Goal: Ask a question

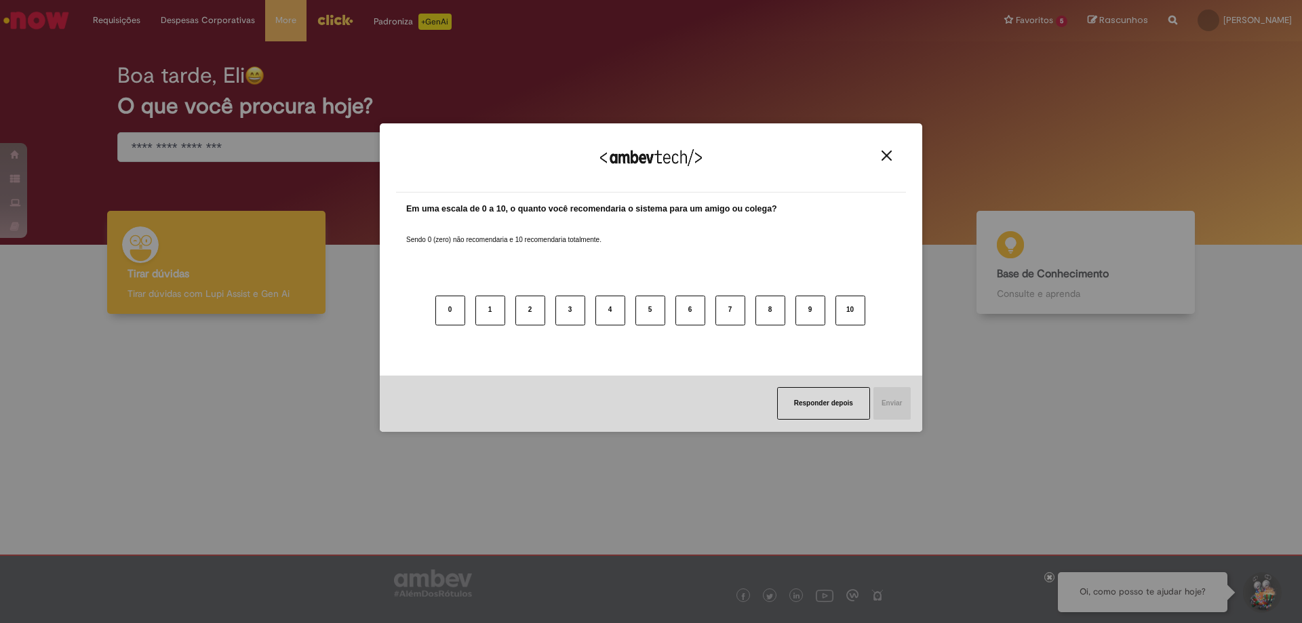
click at [887, 151] on img "Close" at bounding box center [887, 156] width 10 height 10
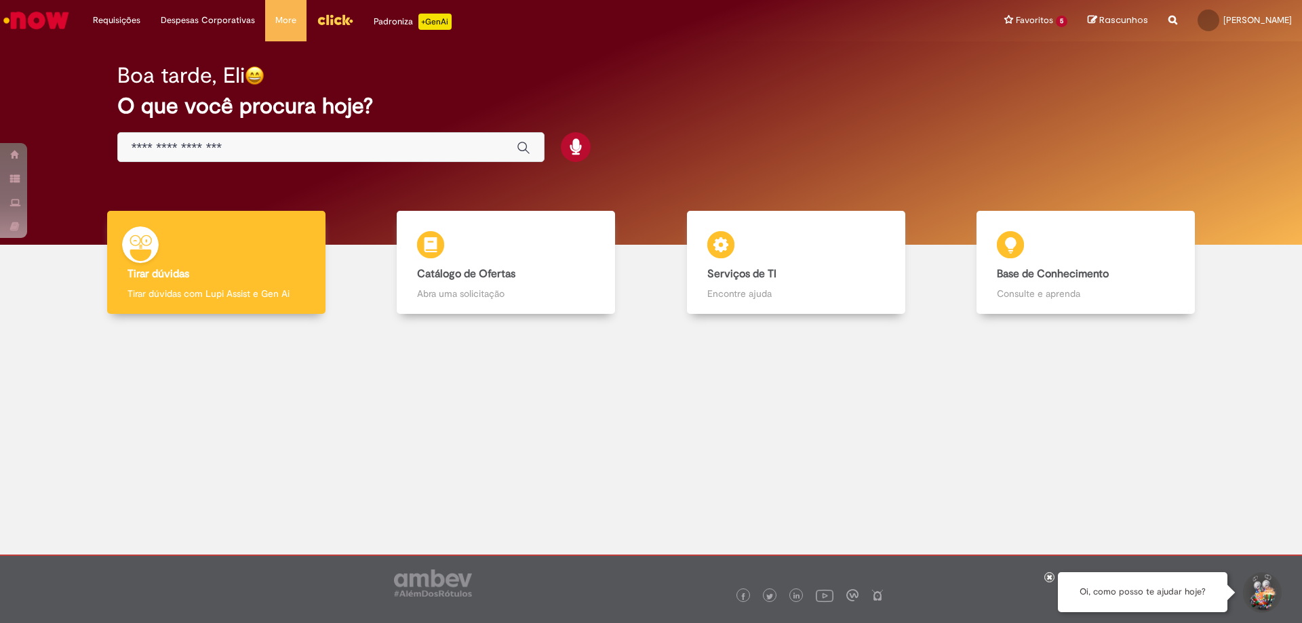
click at [504, 149] on now-button-iconic "Global" at bounding box center [520, 147] width 34 height 27
click at [519, 146] on icon "Enviar pesquisa" at bounding box center [524, 148] width 14 height 14
click at [389, 148] on input "Basta digitar aqui" at bounding box center [318, 148] width 372 height 16
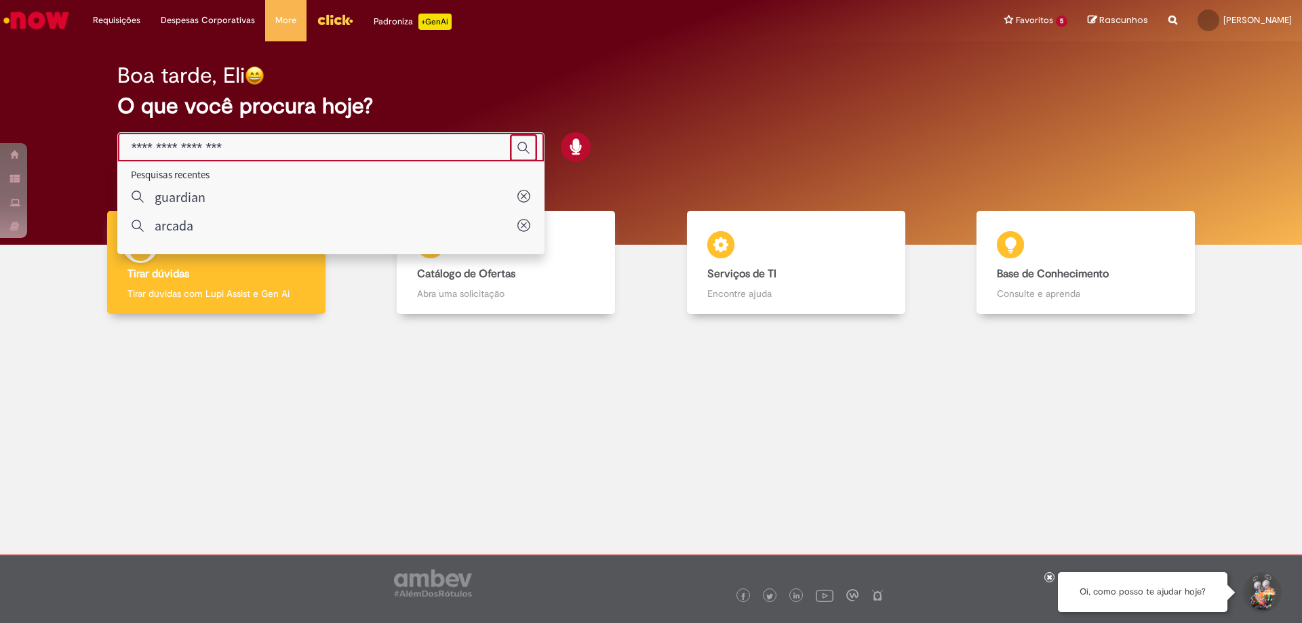
click at [389, 148] on input "Basta digitar aqui" at bounding box center [318, 148] width 372 height 16
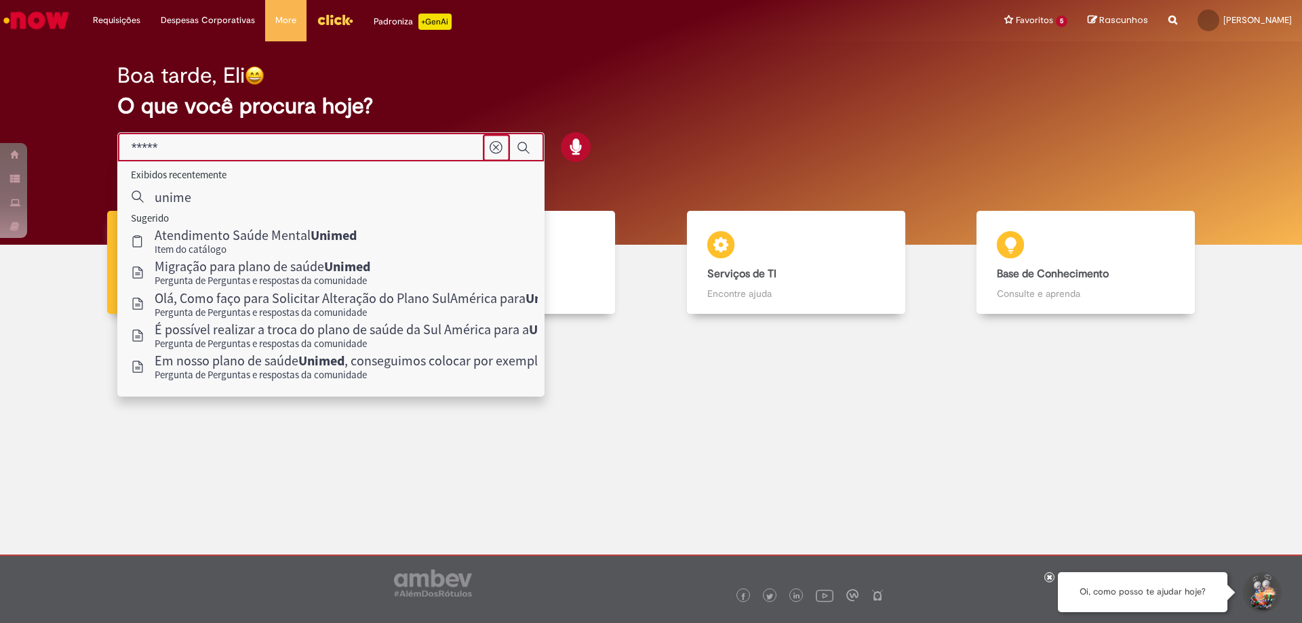
type input "******"
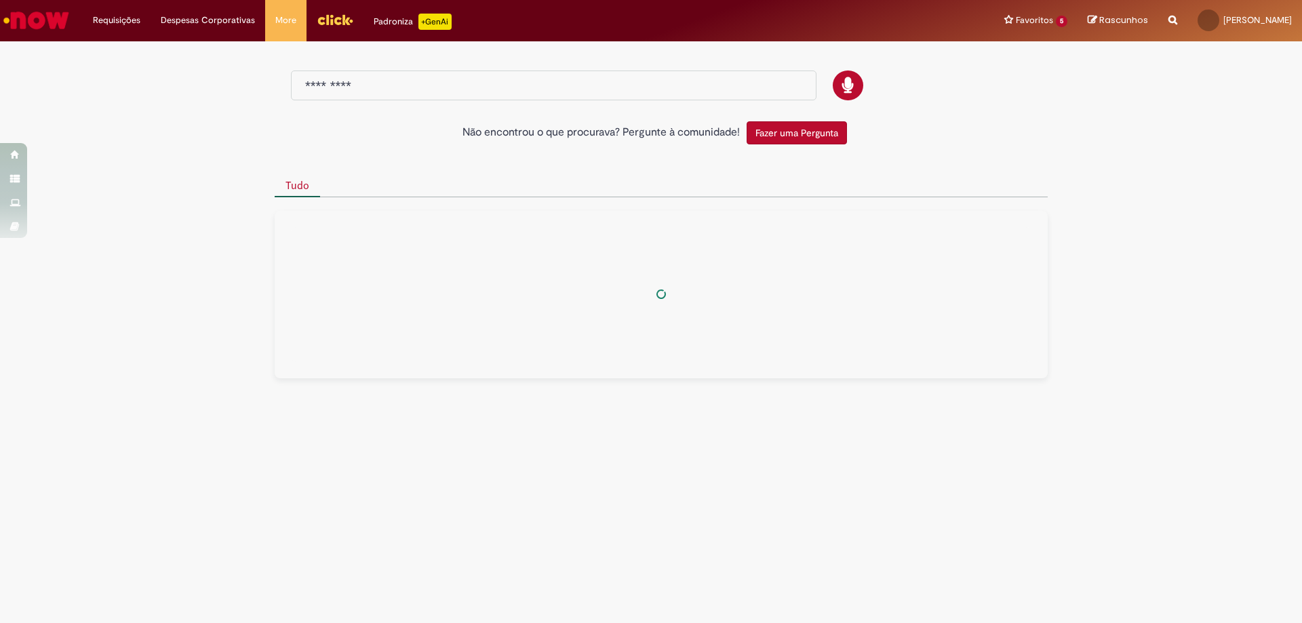
type input "******"
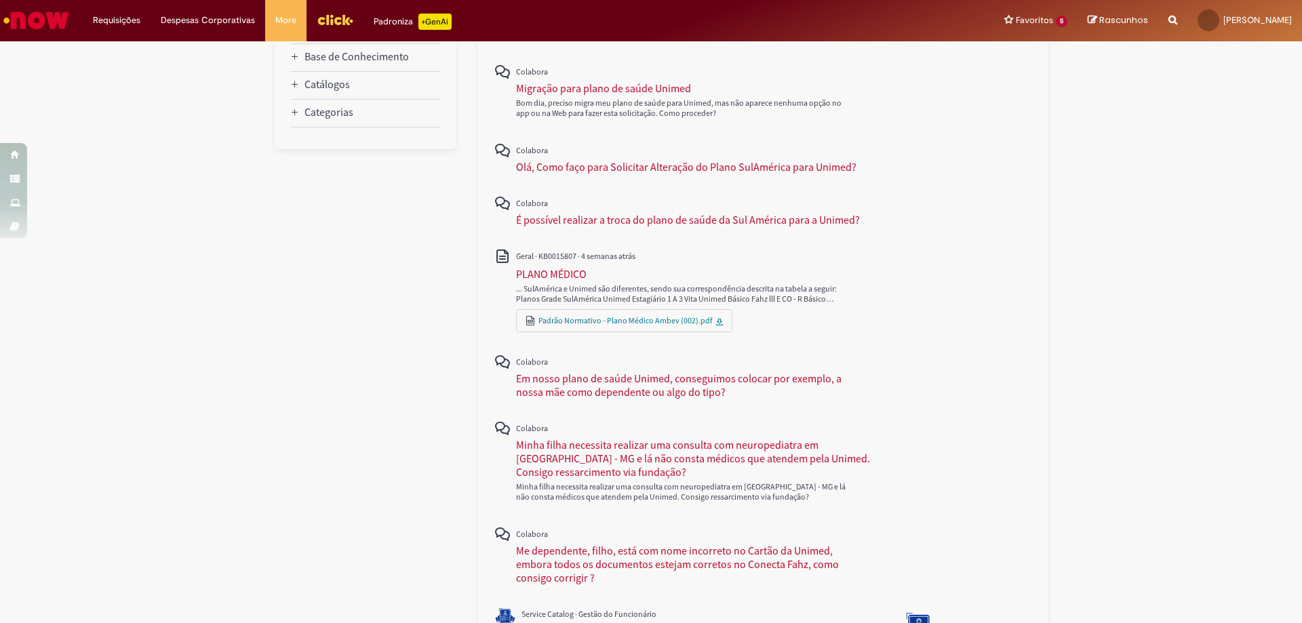
scroll to position [407, 0]
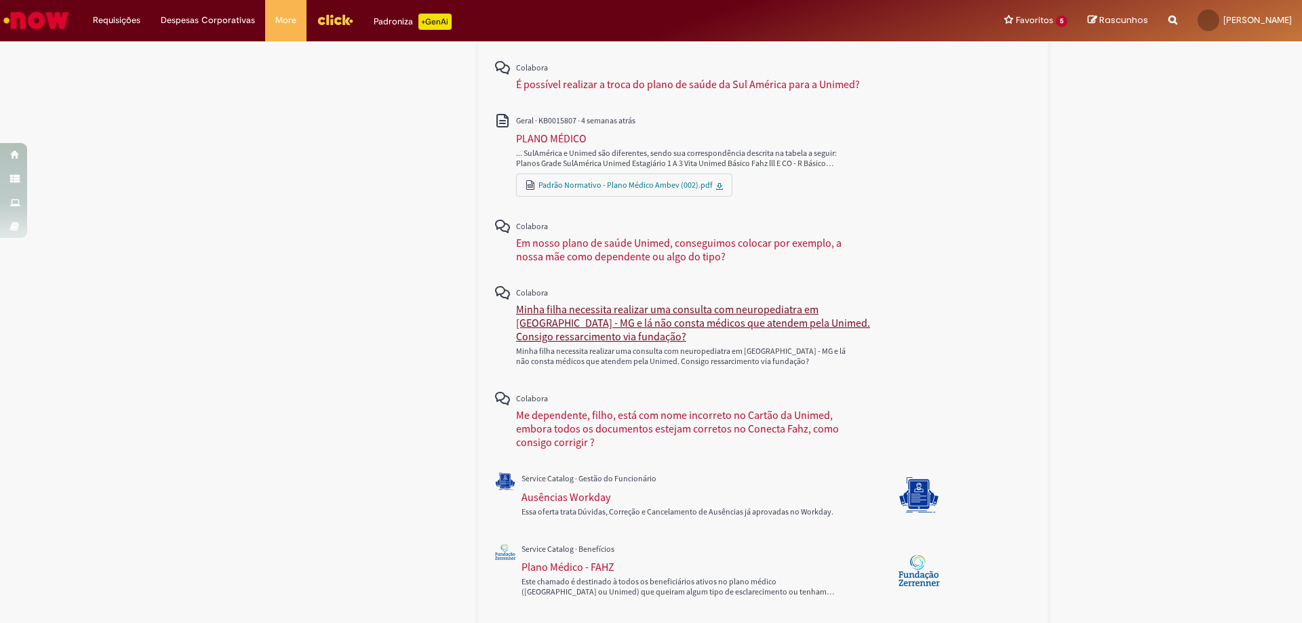
click at [559, 316] on div "Minha filha necessita realizar uma consulta com neuropediatra em [GEOGRAPHIC_DA…" at bounding box center [693, 322] width 354 height 41
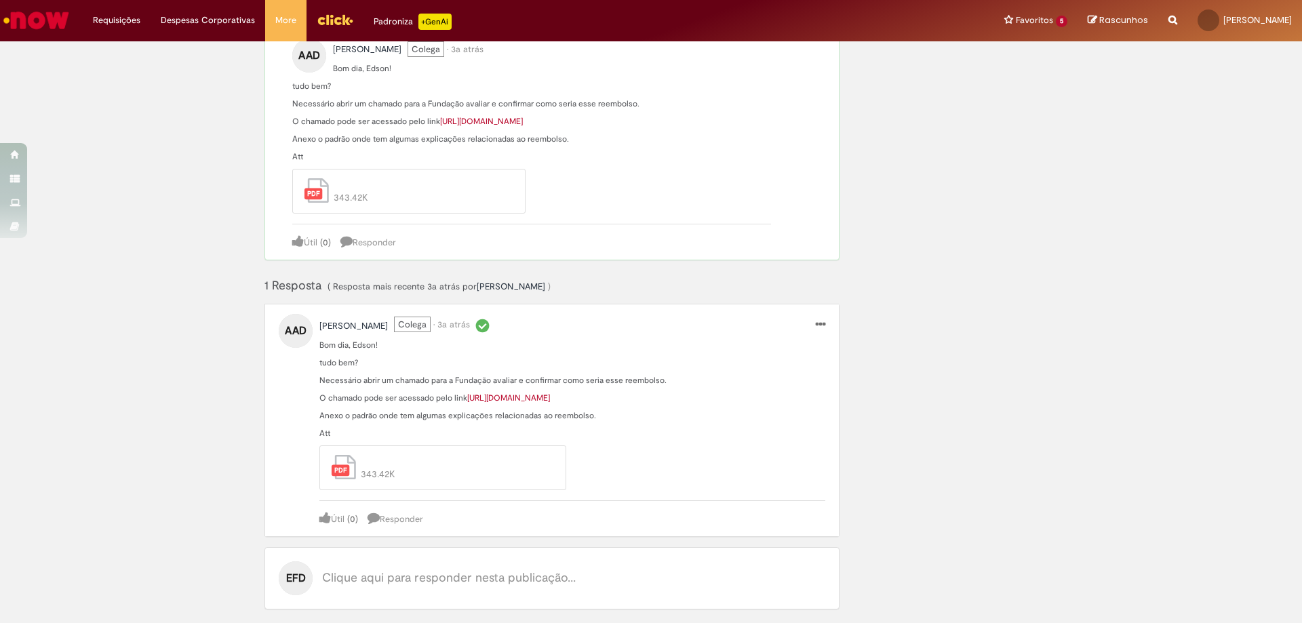
scroll to position [22, 0]
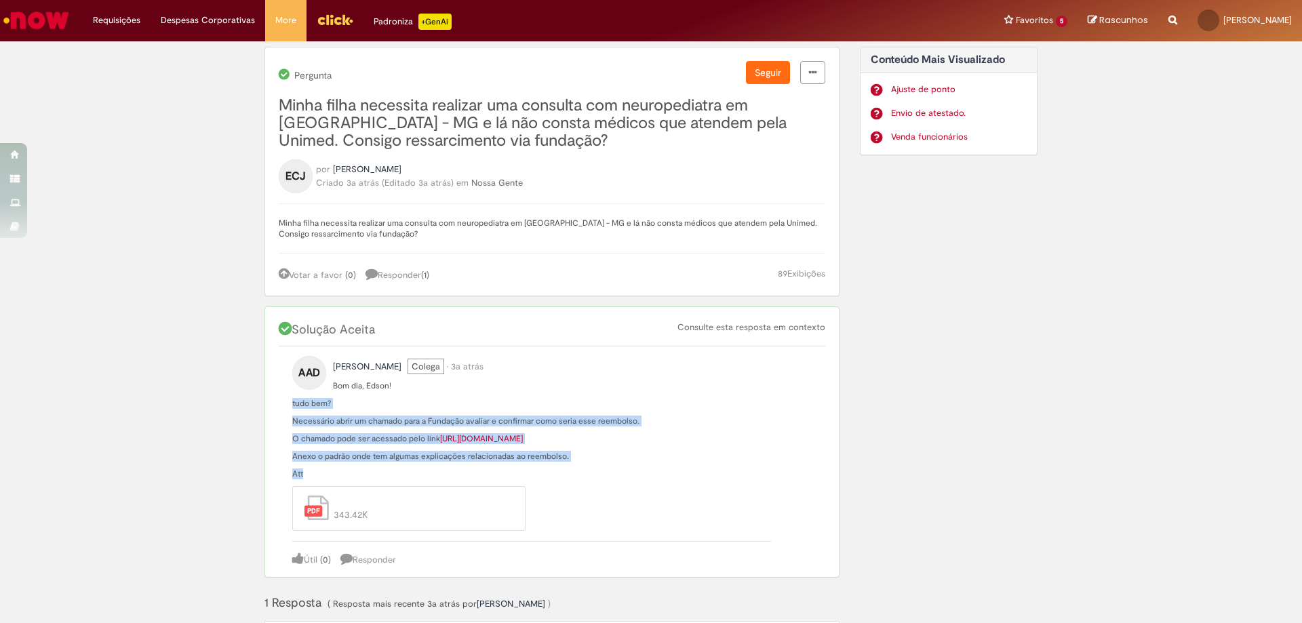
drag, startPoint x: 286, startPoint y: 405, endPoint x: 505, endPoint y: 487, distance: 233.3
click at [505, 487] on div "AAD [PERSON_NAME] • 3a atrás 3 anos atrás Bom dia, Edson! tudo bem? [PERSON_NAM…" at bounding box center [552, 462] width 547 height 231
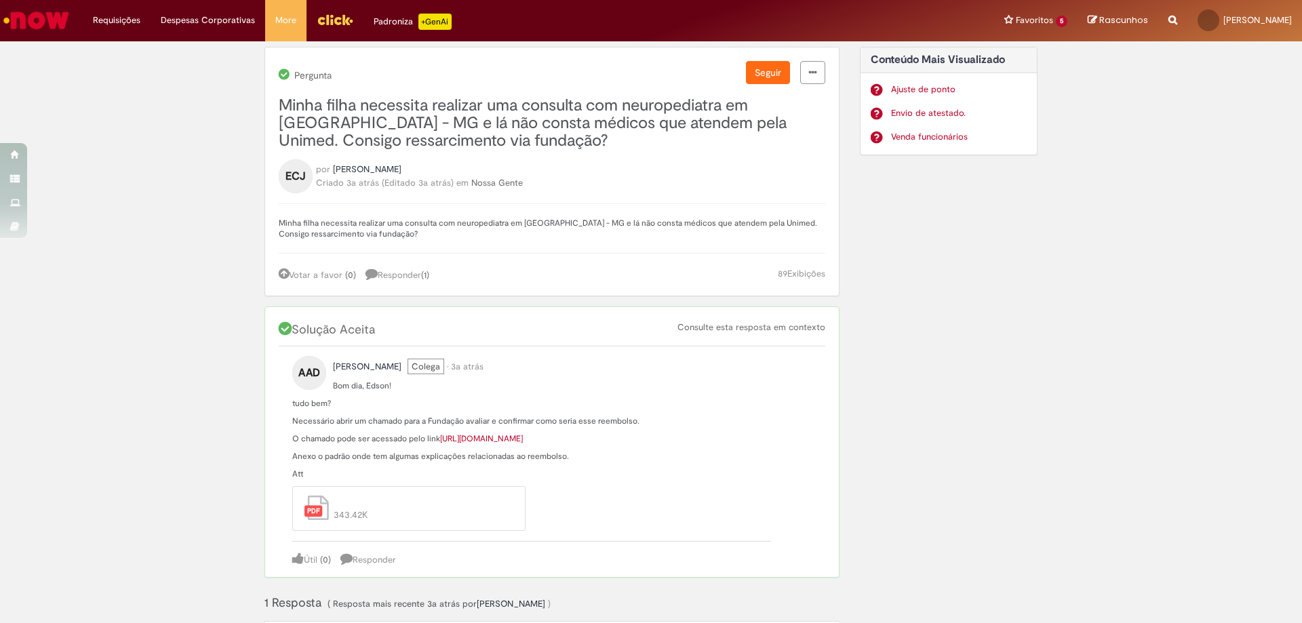
click at [323, 210] on div "Minha filha necessita realizar uma consulta com neuropediatra em [GEOGRAPHIC_DA…" at bounding box center [552, 224] width 547 height 43
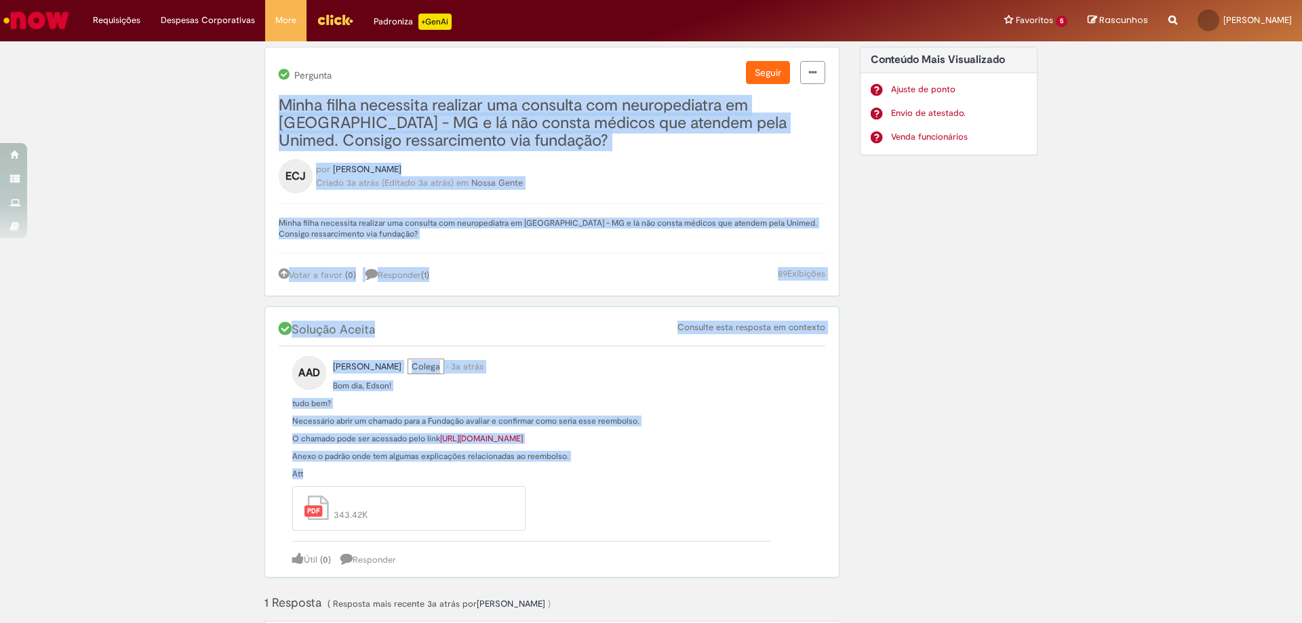
drag, startPoint x: 273, startPoint y: 101, endPoint x: 637, endPoint y: 540, distance: 571.1
click at [637, 540] on div "Pergunta Seguir [PERSON_NAME] filha necessita realizar uma consulta com neurope…" at bounding box center [551, 487] width 575 height 880
copy div "Lorem ipsum dolorsita consecte adi elitsedd eiu temporincidid ut Laboree - DO m…"
click at [499, 273] on div "Votar a favor ( 0 ) Responder ( 1 ) 89 Exibições" at bounding box center [552, 274] width 547 height 15
